Goal: Task Accomplishment & Management: Manage account settings

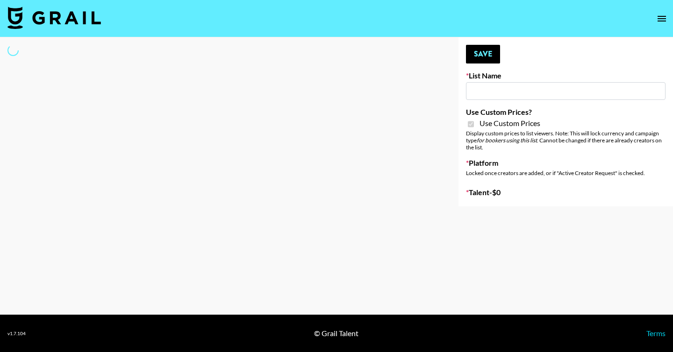
type input "Whallpro"
checkbox input "true"
select select "Brand"
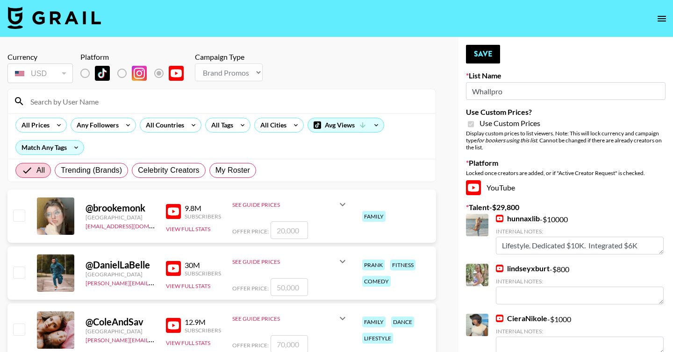
click at [146, 102] on input at bounding box center [227, 101] width 405 height 15
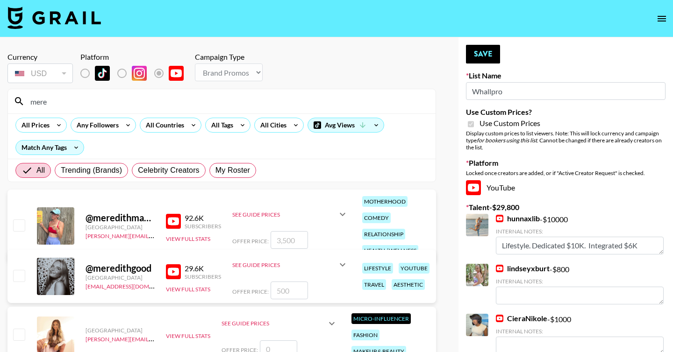
type input "meredithgo"
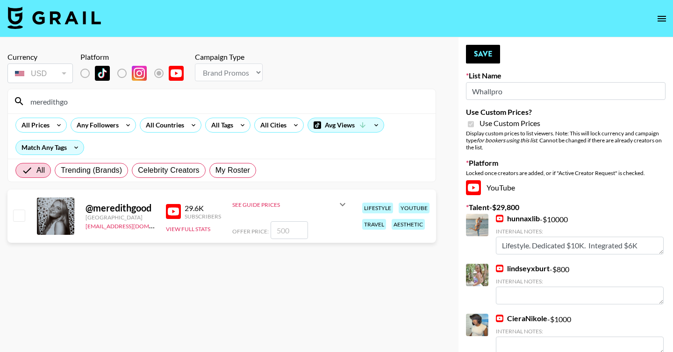
click at [21, 214] on input "checkbox" at bounding box center [18, 215] width 11 height 11
checkbox input "true"
drag, startPoint x: 298, startPoint y: 230, endPoint x: 276, endPoint y: 229, distance: 22.0
click at [276, 229] on input "500" at bounding box center [289, 230] width 37 height 18
type input "3000"
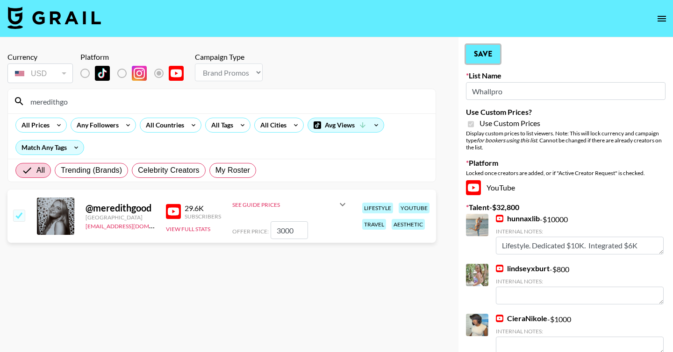
click at [484, 61] on button "Save" at bounding box center [483, 54] width 34 height 19
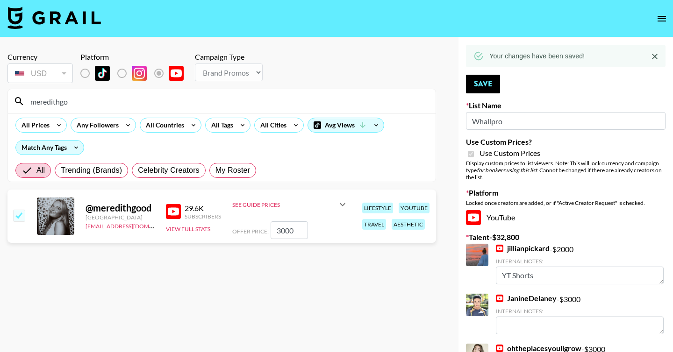
drag, startPoint x: 129, startPoint y: 100, endPoint x: 22, endPoint y: 95, distance: 107.6
click at [22, 95] on div "meredithgo" at bounding box center [222, 101] width 428 height 24
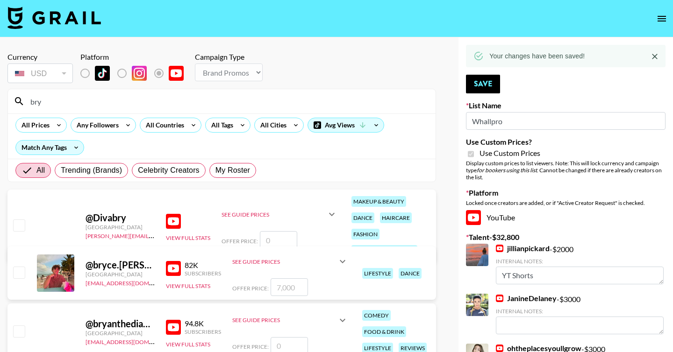
type input "bryanakay"
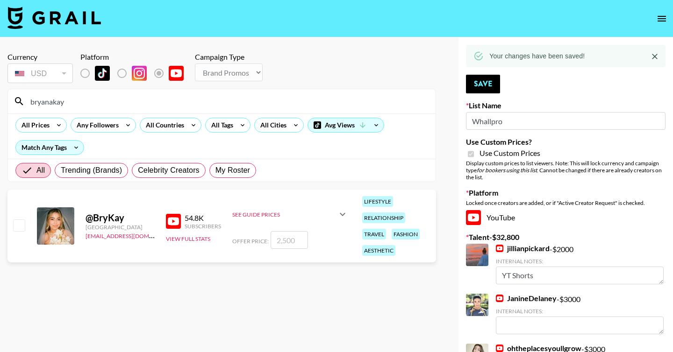
click at [22, 223] on input "checkbox" at bounding box center [18, 225] width 11 height 11
checkbox input "true"
type input "2500"
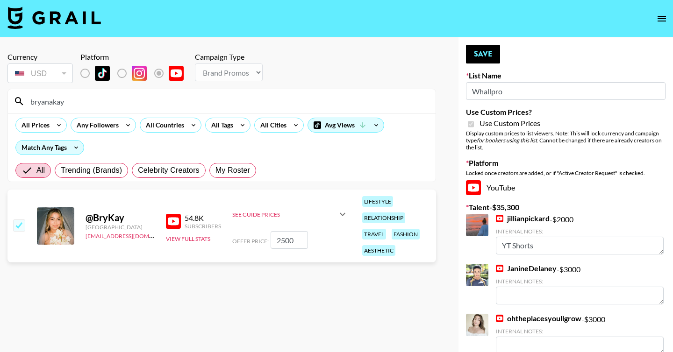
drag, startPoint x: 515, startPoint y: 93, endPoint x: 464, endPoint y: 93, distance: 51.4
click at [464, 93] on div "Your changes have been saved! Save List Name Whallpro Use Custom Prices? Use Cu…" at bounding box center [565, 354] width 214 height 634
click at [491, 43] on div "Your changes have been saved! Save List Name Whallpro Use Custom Prices? Use Cu…" at bounding box center [565, 354] width 214 height 634
click at [484, 56] on button "Save" at bounding box center [483, 54] width 34 height 19
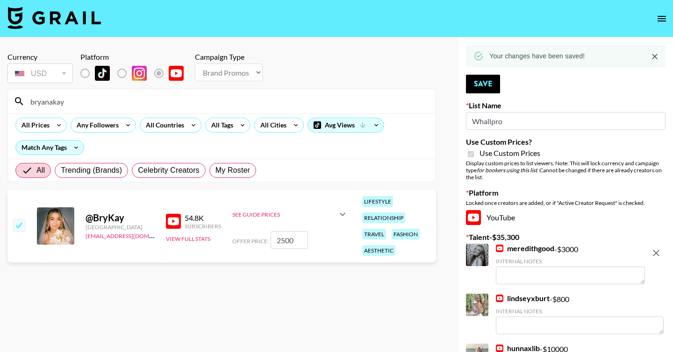
click at [197, 104] on input "bryanakay" at bounding box center [227, 101] width 405 height 15
drag, startPoint x: 190, startPoint y: 103, endPoint x: 0, endPoint y: 86, distance: 190.9
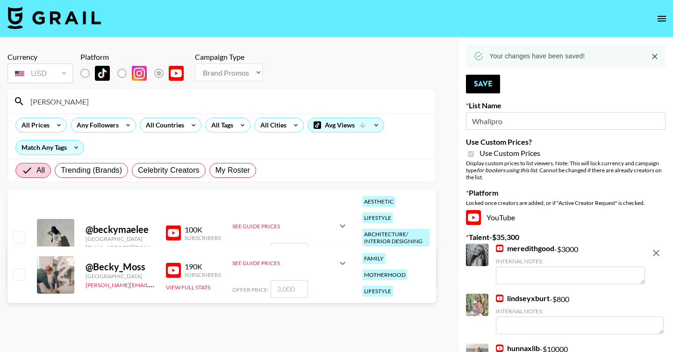
type input "becky"
click at [17, 239] on input "checkbox" at bounding box center [18, 236] width 11 height 11
checkbox input "true"
type input "5000"
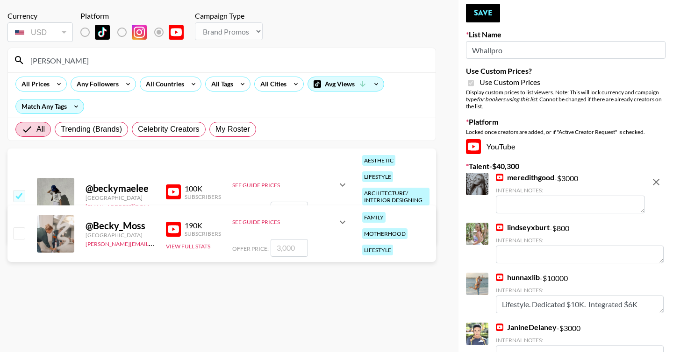
scroll to position [52, 0]
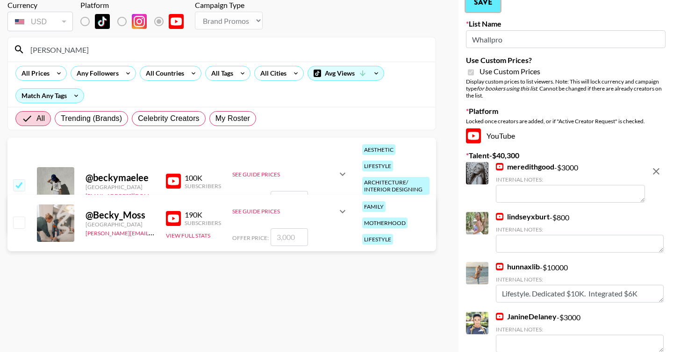
click at [486, 2] on button "Save" at bounding box center [483, 2] width 34 height 19
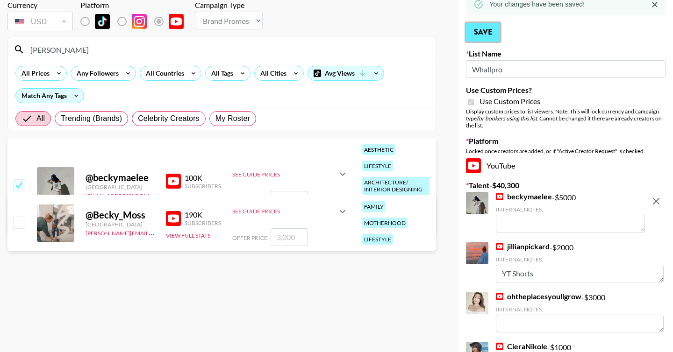
scroll to position [0, 0]
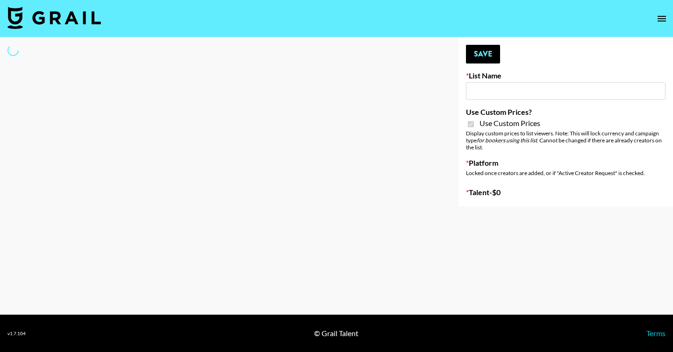
type input "Petlibro ([DATE])"
checkbox input "true"
select select "Brand"
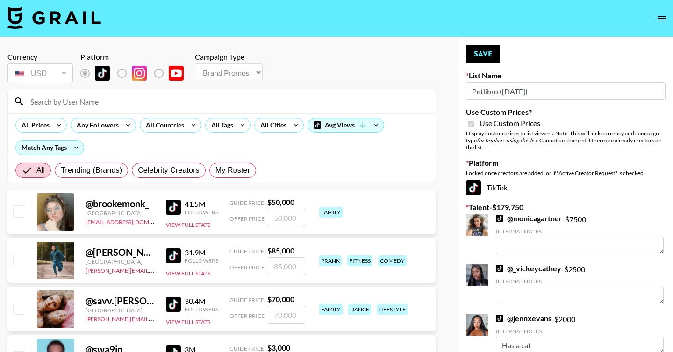
click at [139, 108] on input at bounding box center [227, 101] width 405 height 15
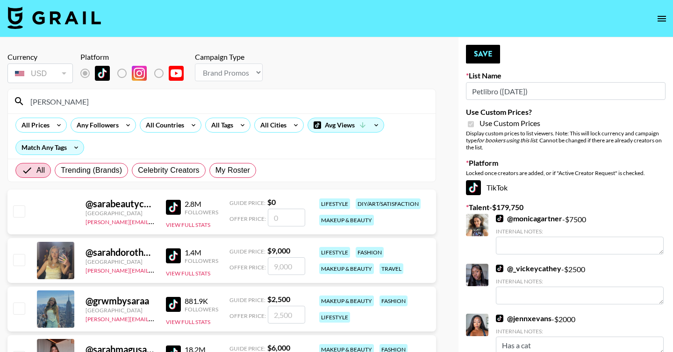
type input "sarar"
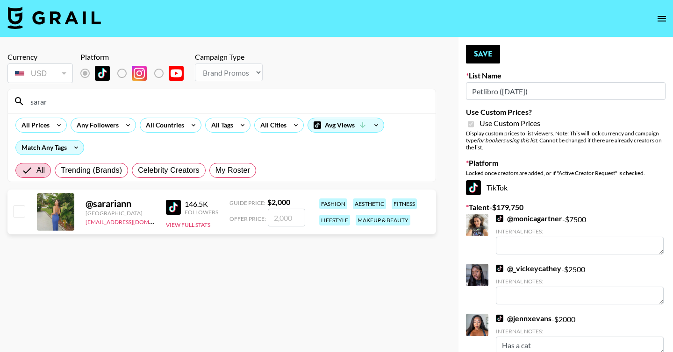
click at [24, 207] on input "checkbox" at bounding box center [18, 211] width 11 height 11
checkbox input "true"
type input "2000"
click at [486, 58] on button "Save" at bounding box center [483, 54] width 34 height 19
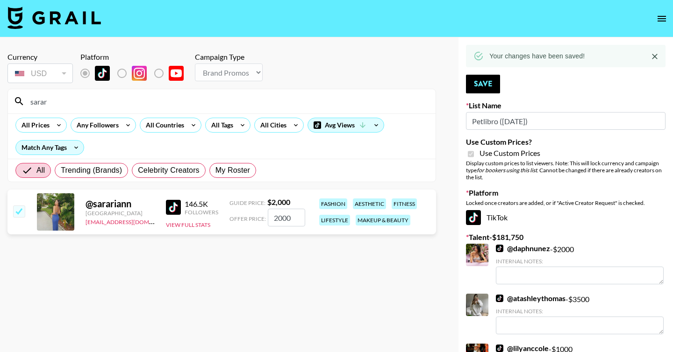
click at [485, 121] on input "Petlibro ([DATE])" at bounding box center [566, 121] width 200 height 18
click at [188, 99] on input "sarar" at bounding box center [227, 101] width 405 height 15
type input "s"
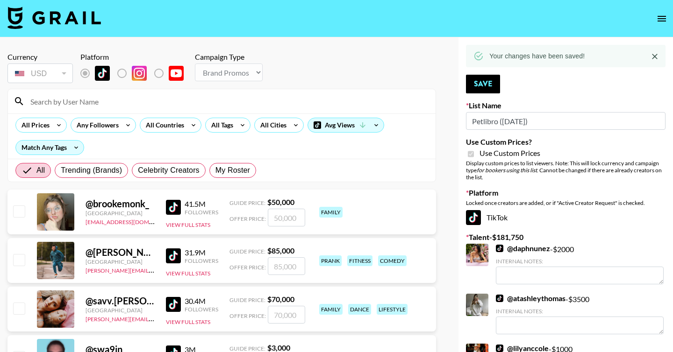
click at [186, 99] on input at bounding box center [227, 101] width 405 height 15
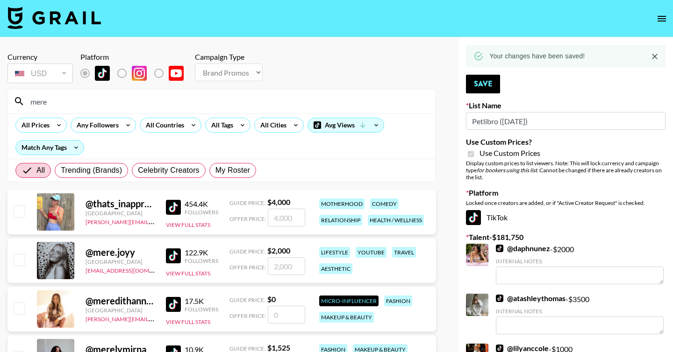
type input "meredithgo"
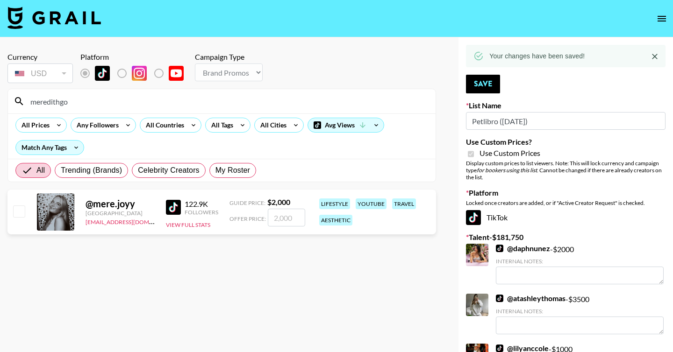
click at [18, 210] on input "checkbox" at bounding box center [18, 211] width 11 height 11
checkbox input "true"
type input "2000"
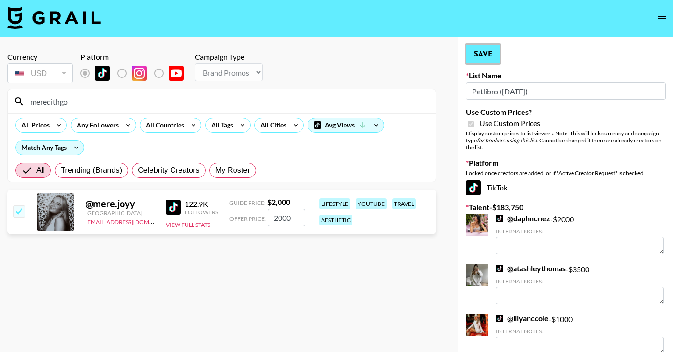
click at [482, 54] on button "Save" at bounding box center [483, 54] width 34 height 19
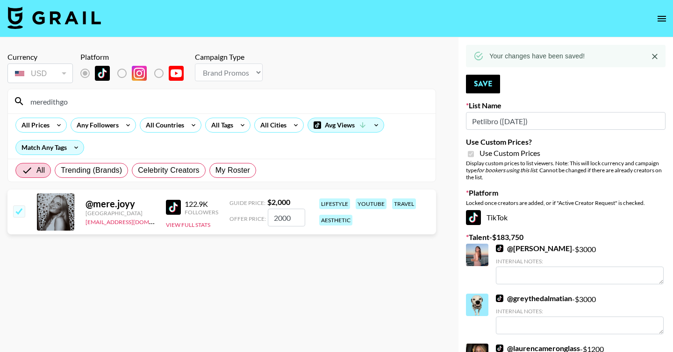
drag, startPoint x: 79, startPoint y: 106, endPoint x: 0, endPoint y: 106, distance: 79.0
click at [45, 106] on input "meredithgo" at bounding box center [227, 101] width 405 height 15
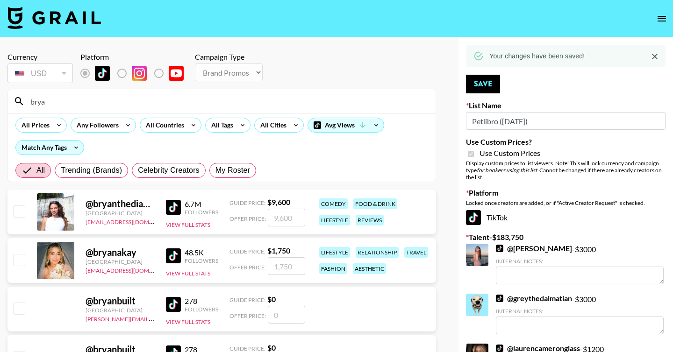
type input "bryanakay"
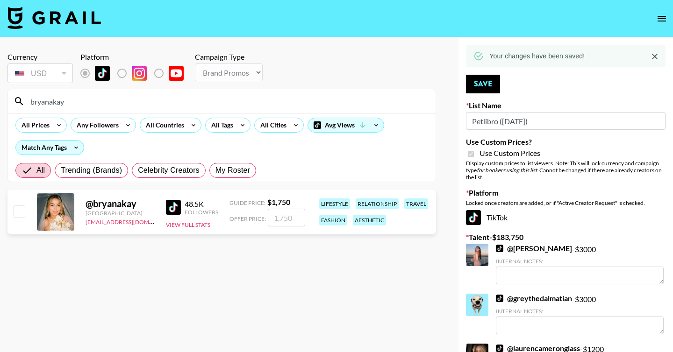
click at [20, 214] on input "checkbox" at bounding box center [18, 211] width 11 height 11
checkbox input "true"
type input "1750"
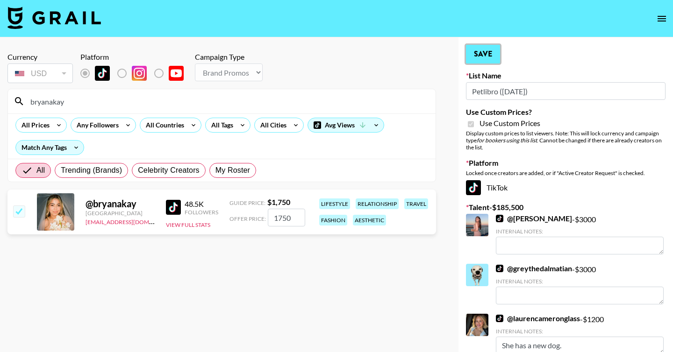
click at [480, 54] on button "Save" at bounding box center [483, 54] width 34 height 19
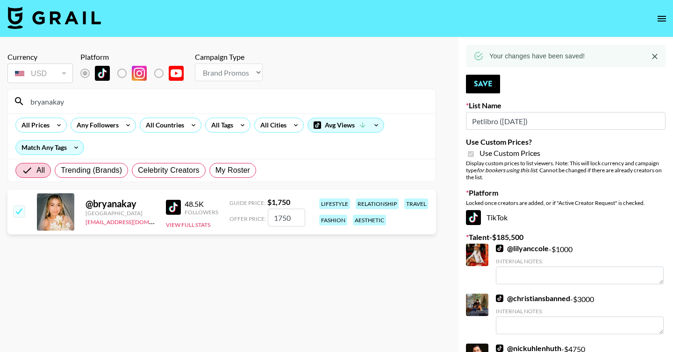
drag, startPoint x: 73, startPoint y: 99, endPoint x: 12, endPoint y: 99, distance: 60.7
click at [12, 99] on div "bryanakay" at bounding box center [222, 101] width 428 height 24
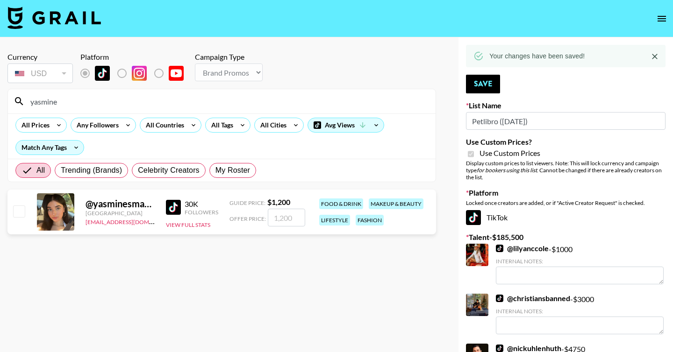
type input "yasmine"
click at [21, 212] on input "checkbox" at bounding box center [18, 211] width 11 height 11
checkbox input "true"
type input "1200"
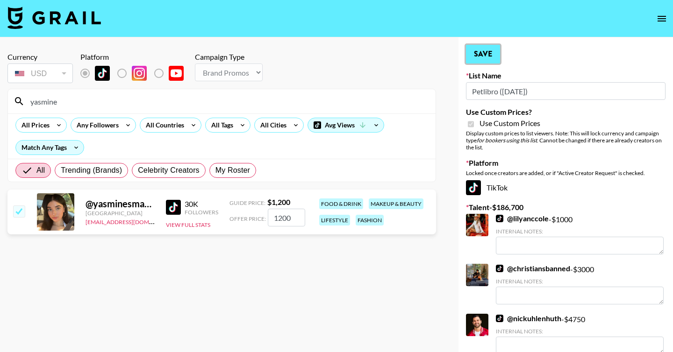
click at [488, 56] on button "Save" at bounding box center [483, 54] width 34 height 19
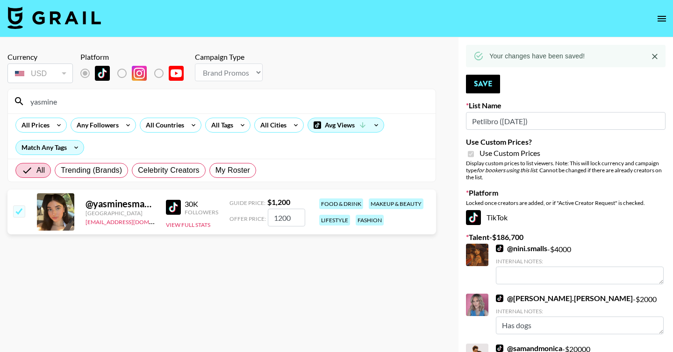
drag, startPoint x: 485, startPoint y: 116, endPoint x: 340, endPoint y: 2, distance: 185.0
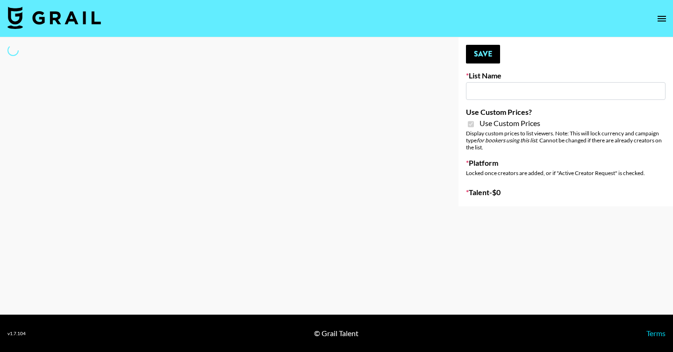
type input "Butcher Box (30th Sept)"
checkbox input "true"
select select "Brand"
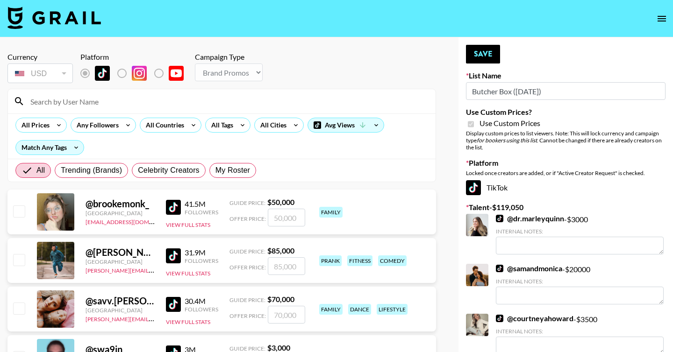
click at [163, 100] on input at bounding box center [227, 101] width 405 height 15
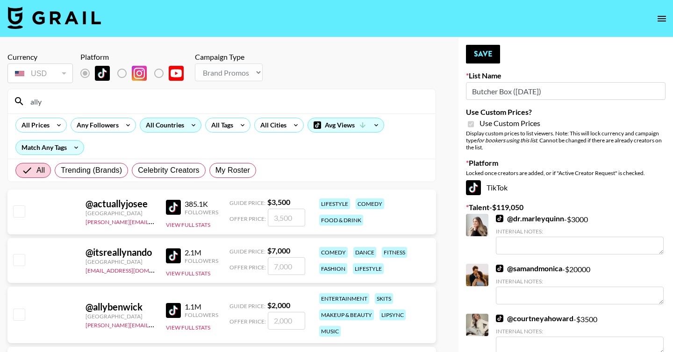
type input "ally.put"
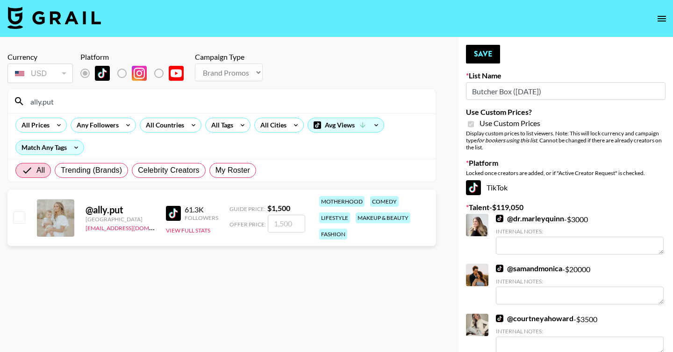
click at [19, 218] on input "checkbox" at bounding box center [18, 217] width 11 height 11
checkbox input "true"
drag, startPoint x: 298, startPoint y: 227, endPoint x: 267, endPoint y: 227, distance: 30.4
click at [268, 227] on input "1500" at bounding box center [286, 224] width 37 height 18
type input "2000"
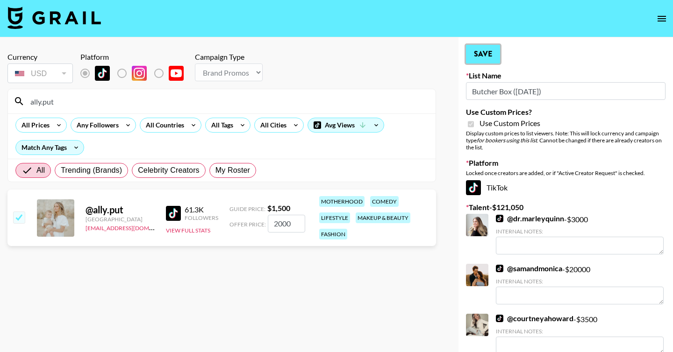
click at [497, 54] on button "Save" at bounding box center [483, 54] width 34 height 19
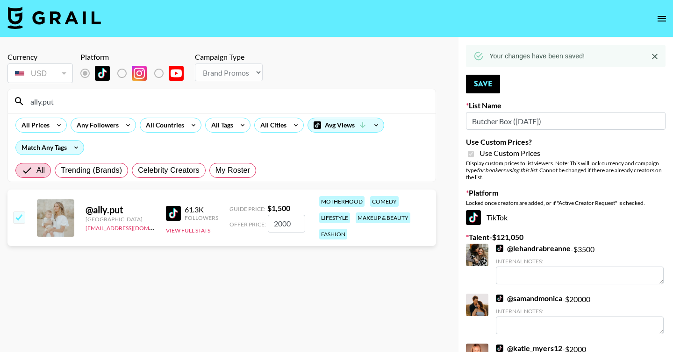
drag, startPoint x: 510, startPoint y: 122, endPoint x: 468, endPoint y: 122, distance: 42.5
click at [468, 122] on input "Butcher Box (30th Sept)" at bounding box center [566, 121] width 200 height 18
drag, startPoint x: 471, startPoint y: 122, endPoint x: 513, endPoint y: 122, distance: 41.6
click at [513, 122] on input "Butcher Box (30th Sept)" at bounding box center [566, 121] width 200 height 18
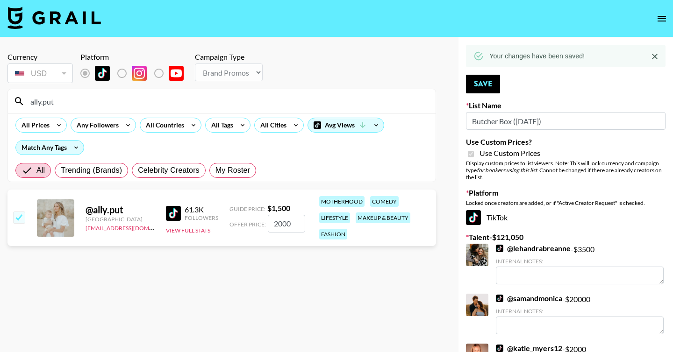
drag, startPoint x: 504, startPoint y: 123, endPoint x: 515, endPoint y: 15, distance: 108.5
